Goal: Task Accomplishment & Management: Use online tool/utility

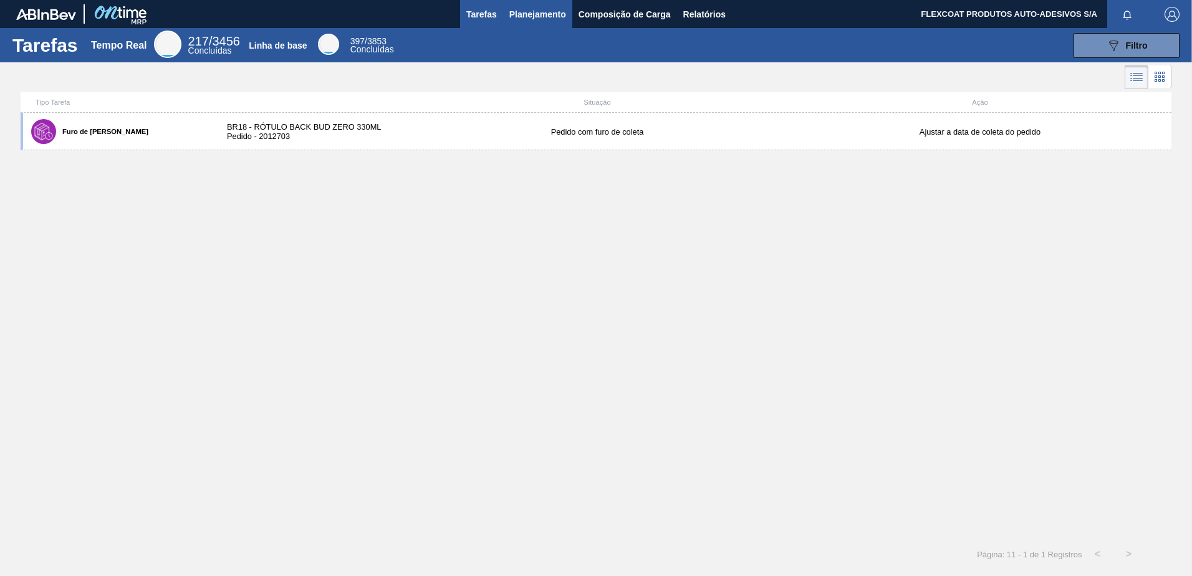
click at [514, 12] on span "Planejamento" at bounding box center [537, 14] width 57 height 15
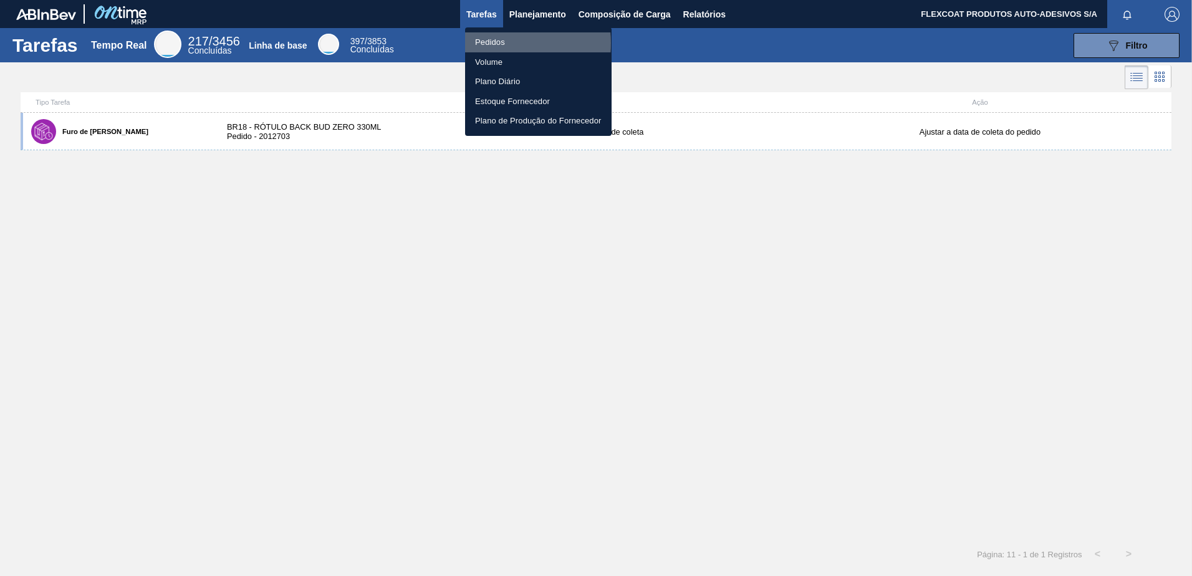
click at [489, 43] on li "Pedidos" at bounding box center [538, 42] width 146 height 20
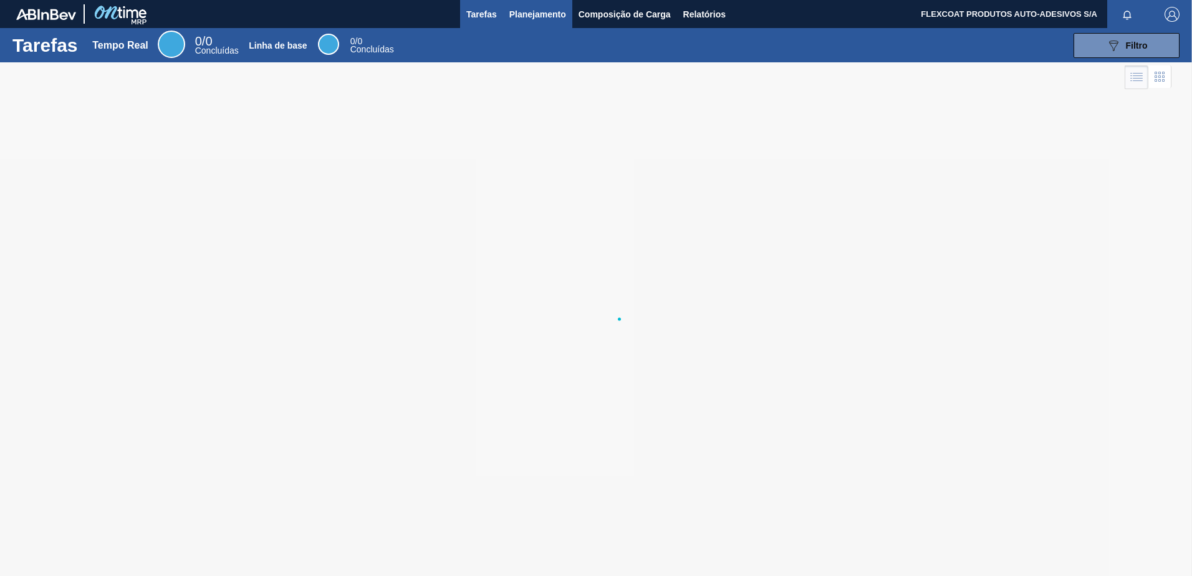
click at [522, 16] on span "Planejamento" at bounding box center [537, 14] width 57 height 15
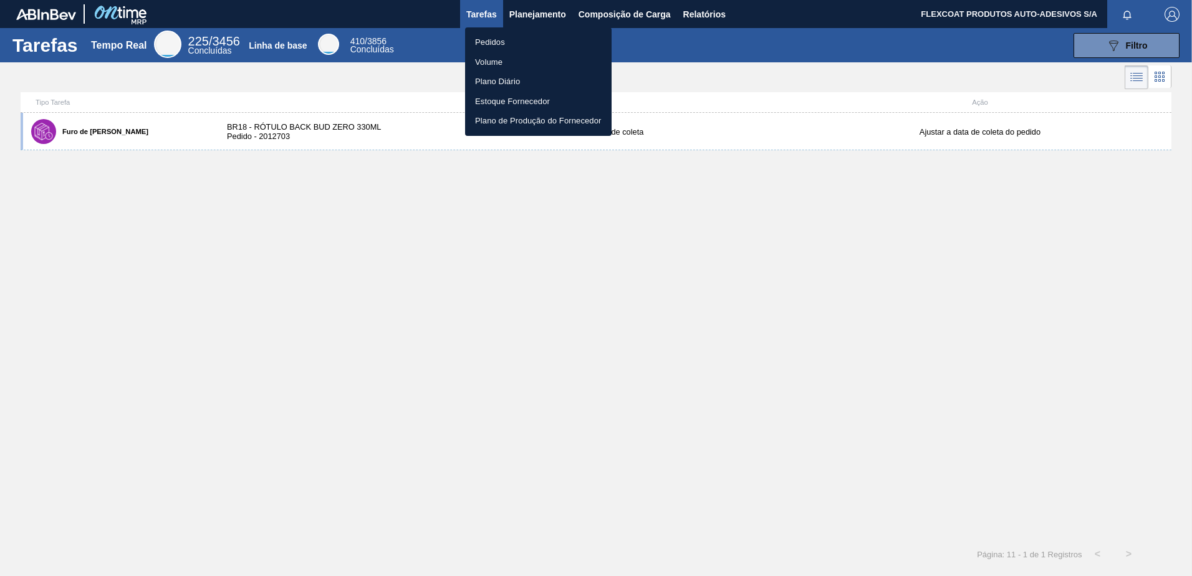
click at [492, 38] on li "Pedidos" at bounding box center [538, 42] width 146 height 20
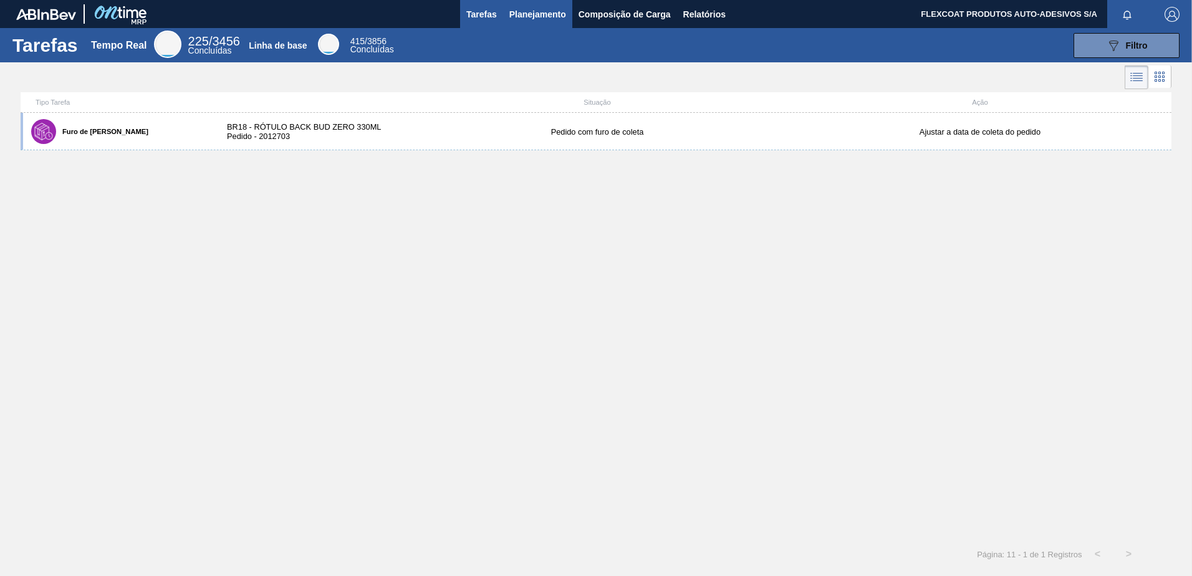
click at [527, 14] on span "Planejamento" at bounding box center [537, 14] width 57 height 15
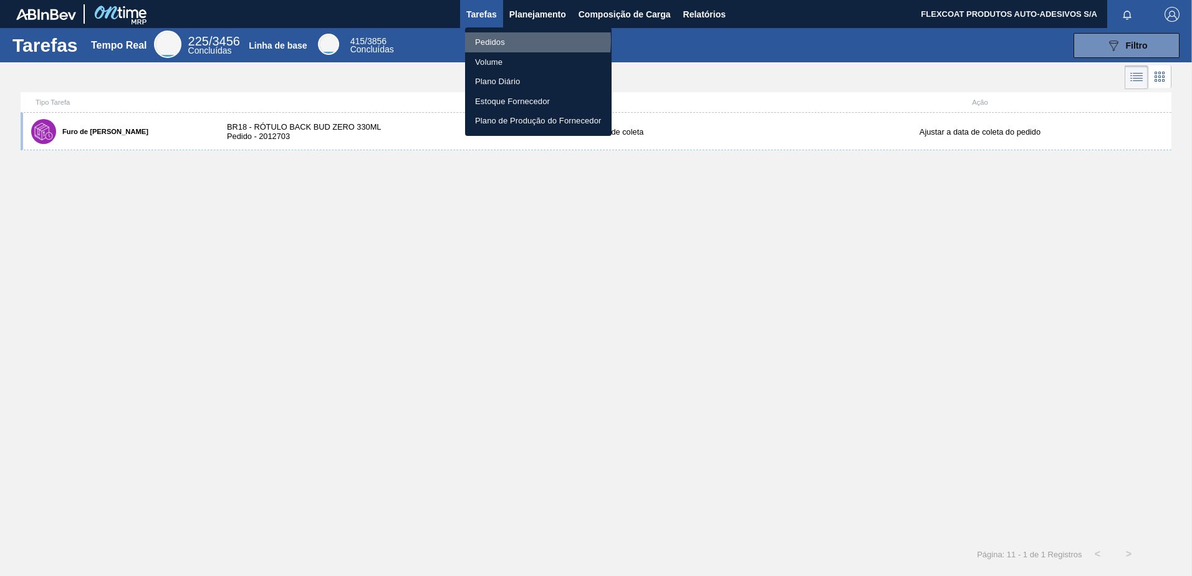
click at [495, 41] on li "Pedidos" at bounding box center [538, 42] width 146 height 20
